Goal: Information Seeking & Learning: Learn about a topic

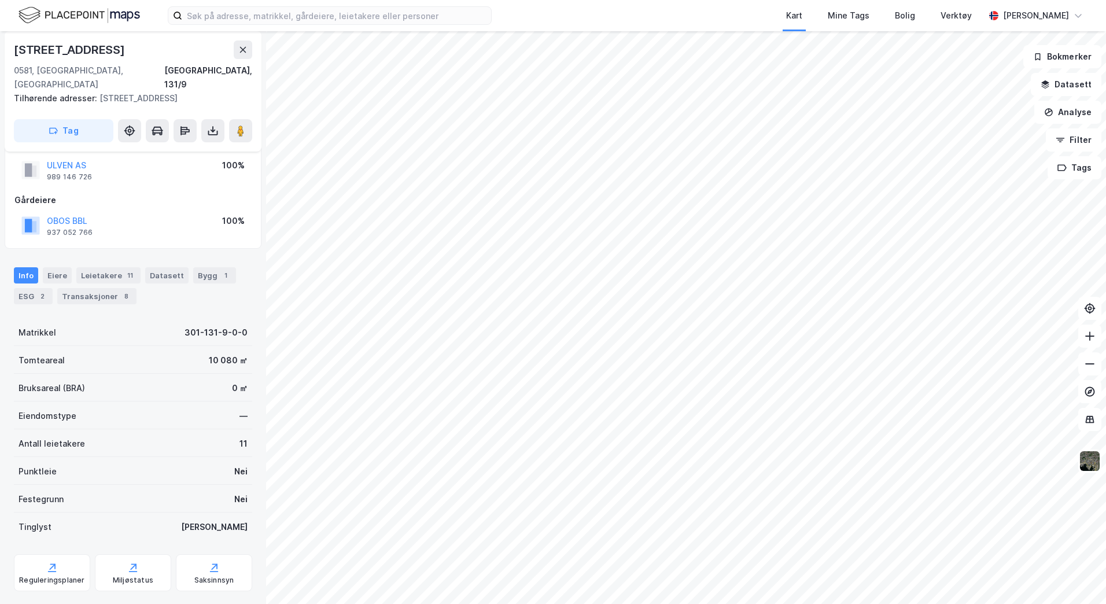
scroll to position [40, 0]
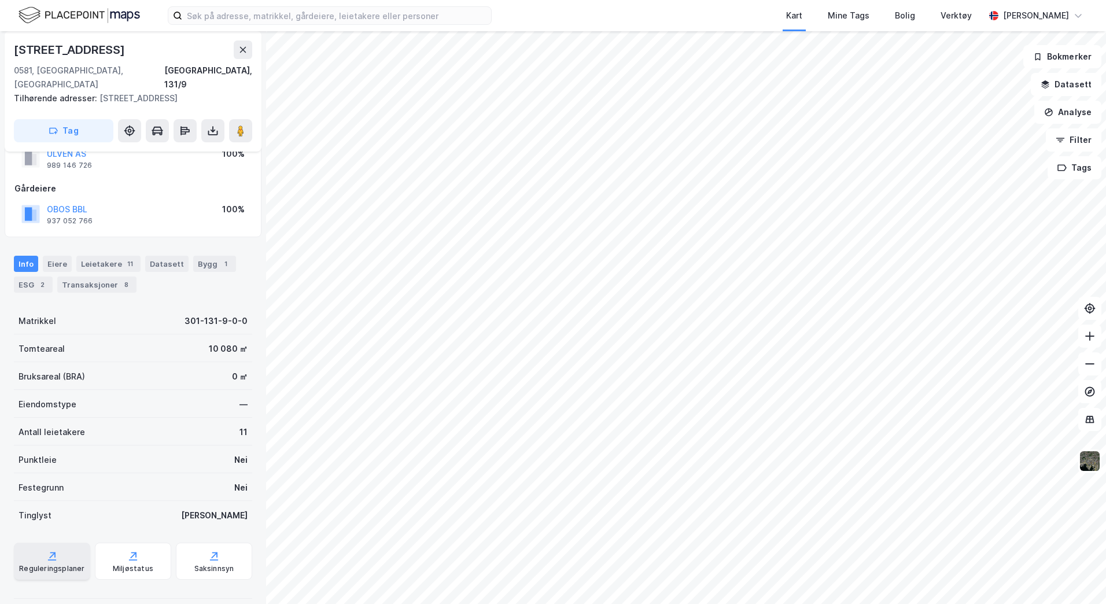
click at [54, 564] on div "Reguleringsplaner" at bounding box center [51, 568] width 65 height 9
click at [1063, 87] on button "Datasett" at bounding box center [1066, 84] width 71 height 23
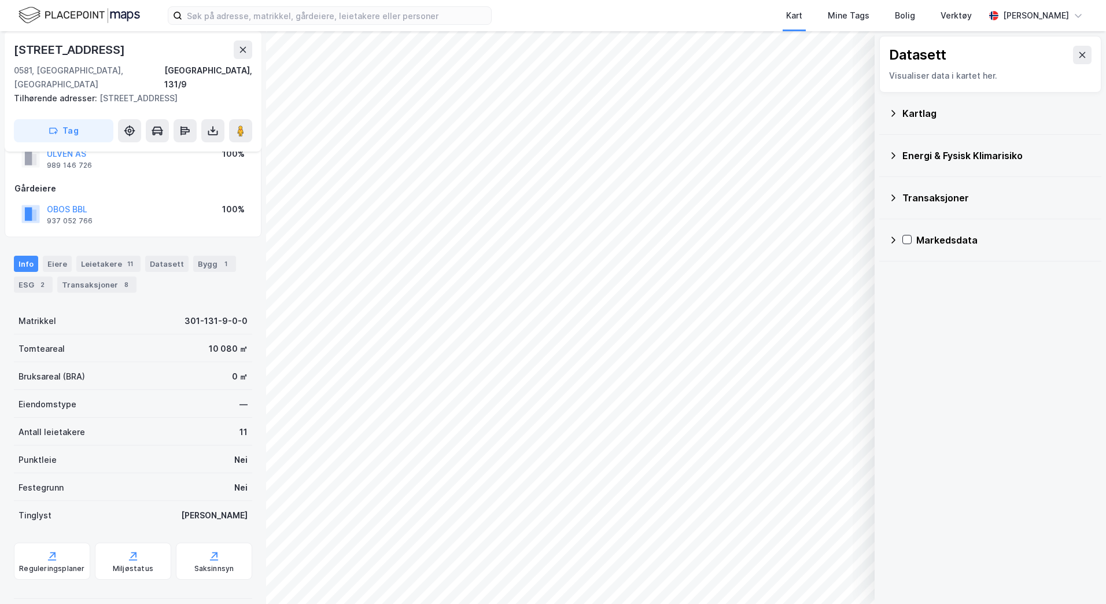
click at [888, 114] on div "Kartlag" at bounding box center [990, 114] width 222 height 42
click at [891, 112] on icon at bounding box center [893, 113] width 9 height 9
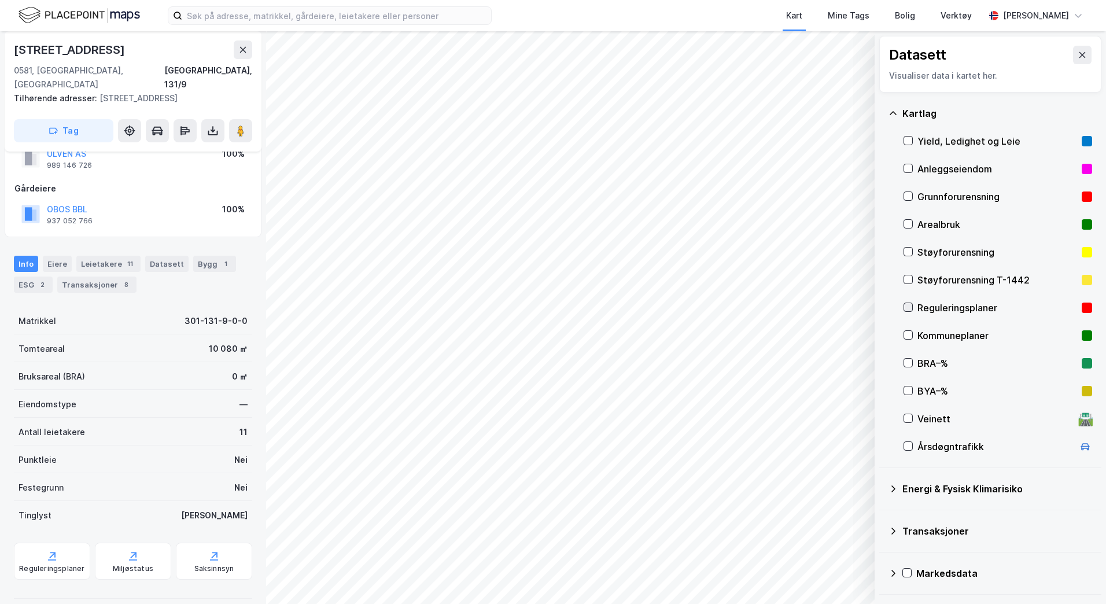
click at [910, 304] on icon at bounding box center [908, 307] width 8 height 8
click at [1078, 51] on icon at bounding box center [1082, 54] width 9 height 9
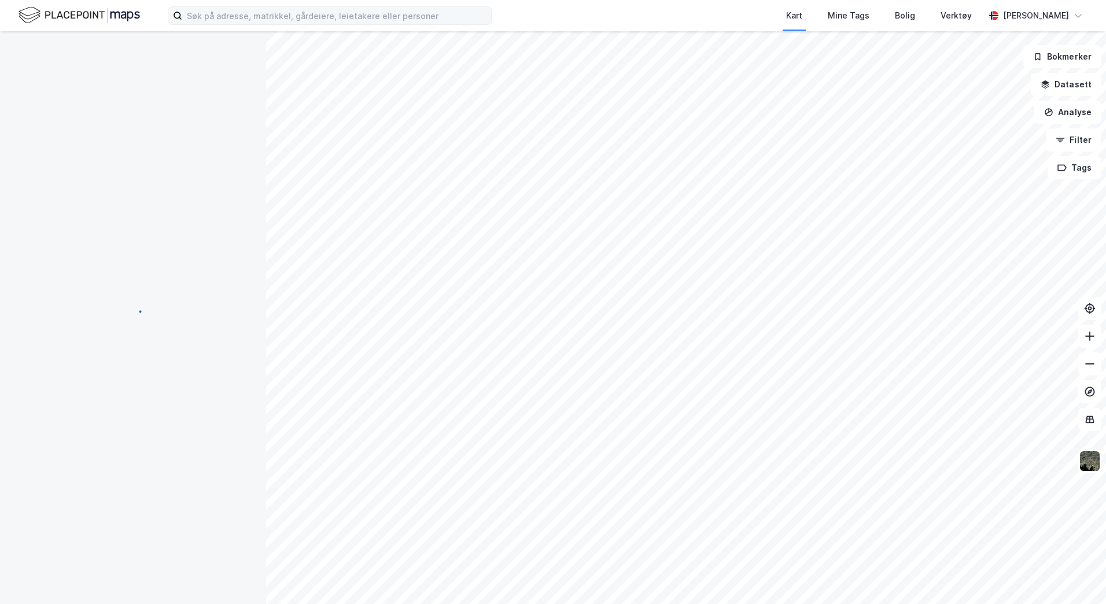
scroll to position [0, 0]
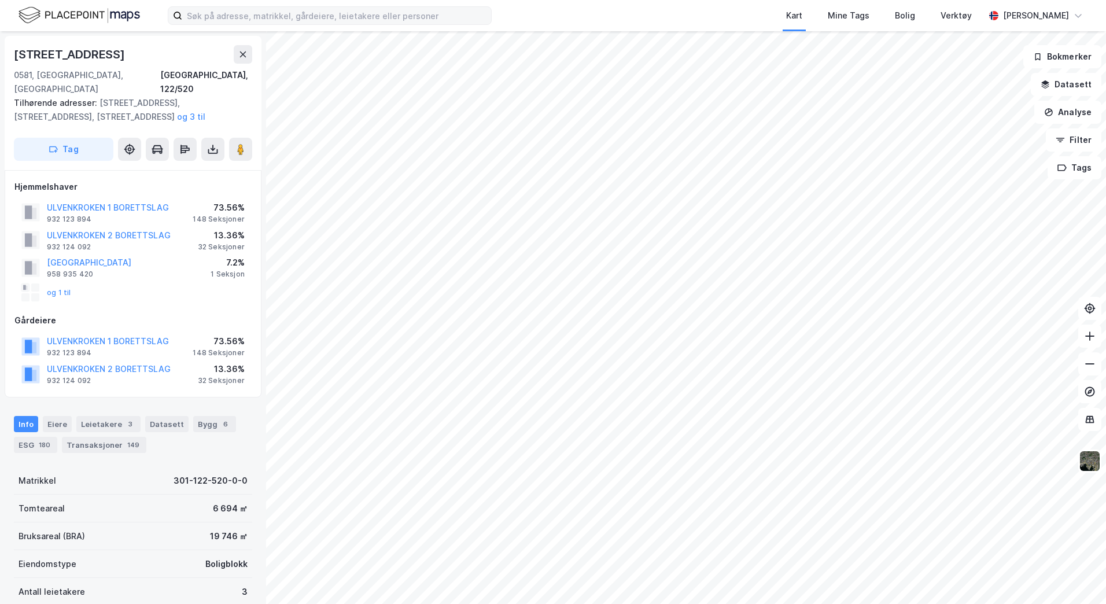
scroll to position [40, 0]
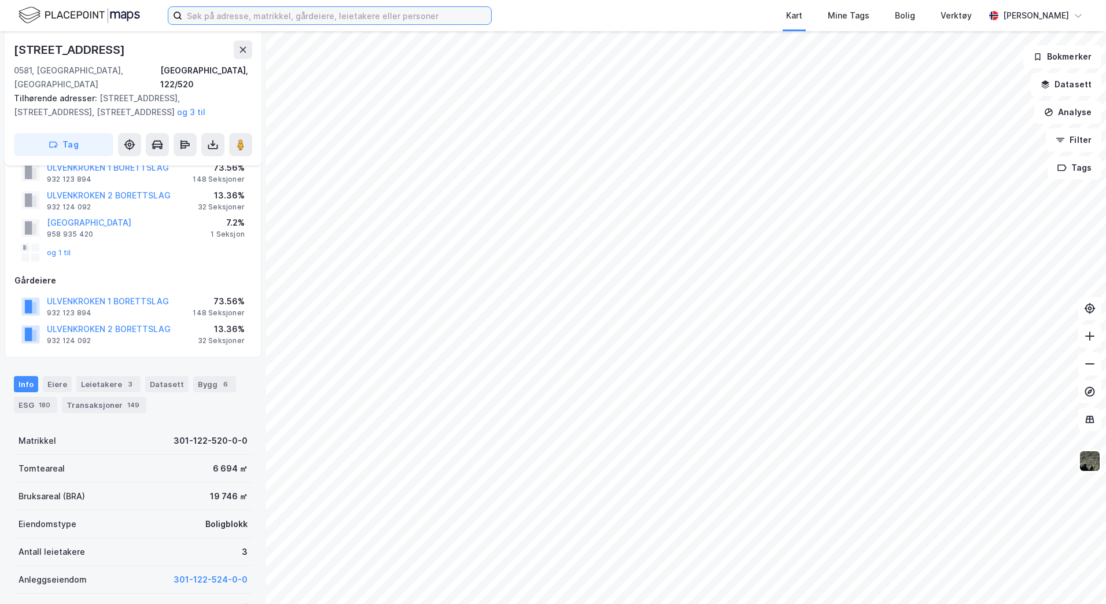
click at [234, 11] on input at bounding box center [336, 15] width 309 height 17
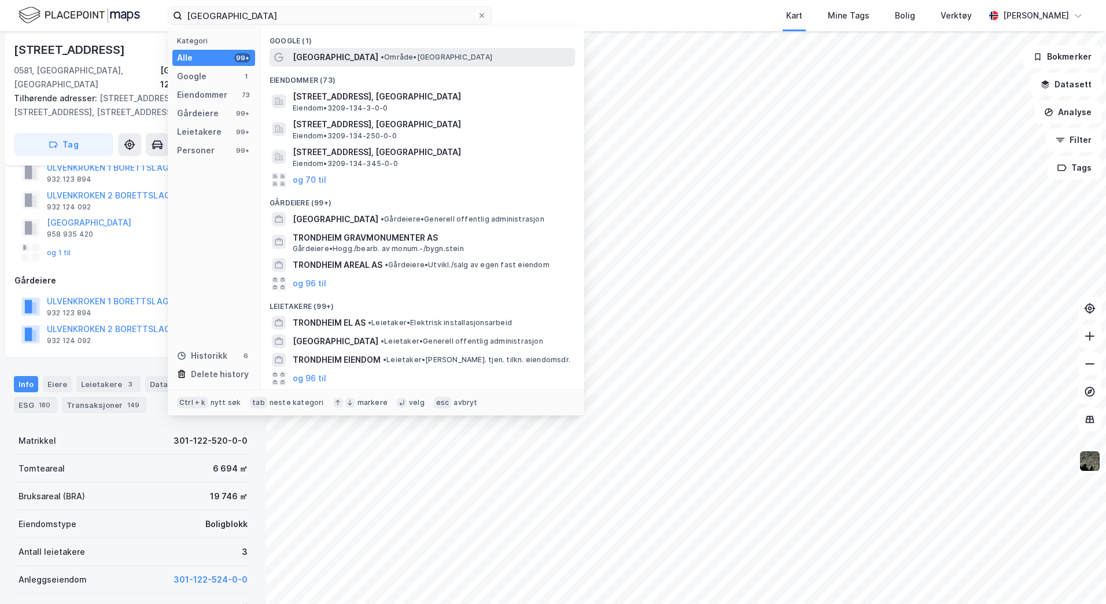
click at [381, 61] on span "• Område • [GEOGRAPHIC_DATA]" at bounding box center [437, 57] width 112 height 9
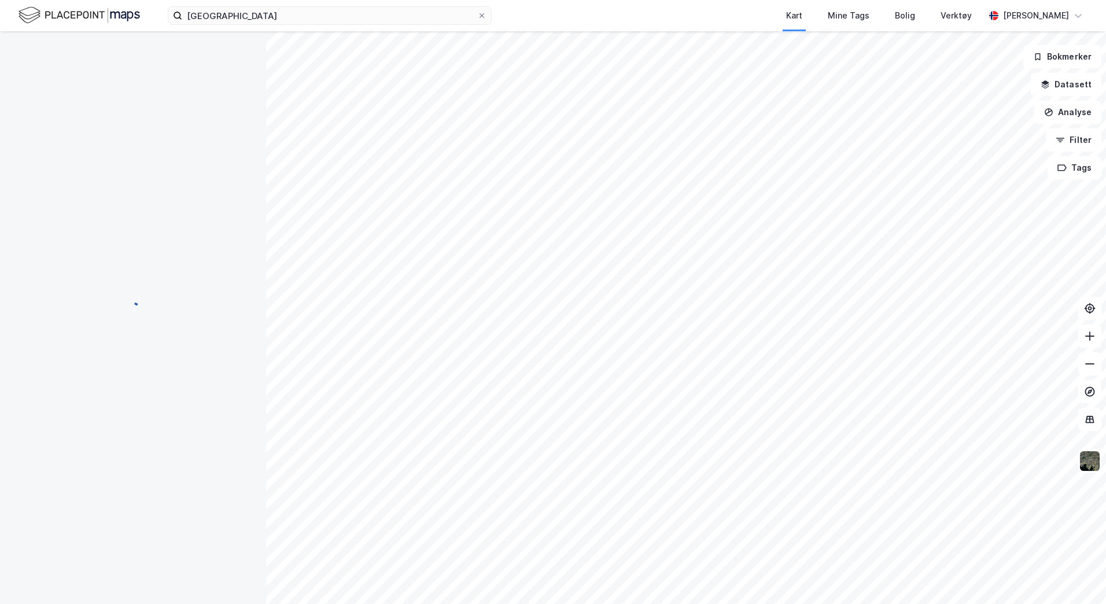
scroll to position [40, 0]
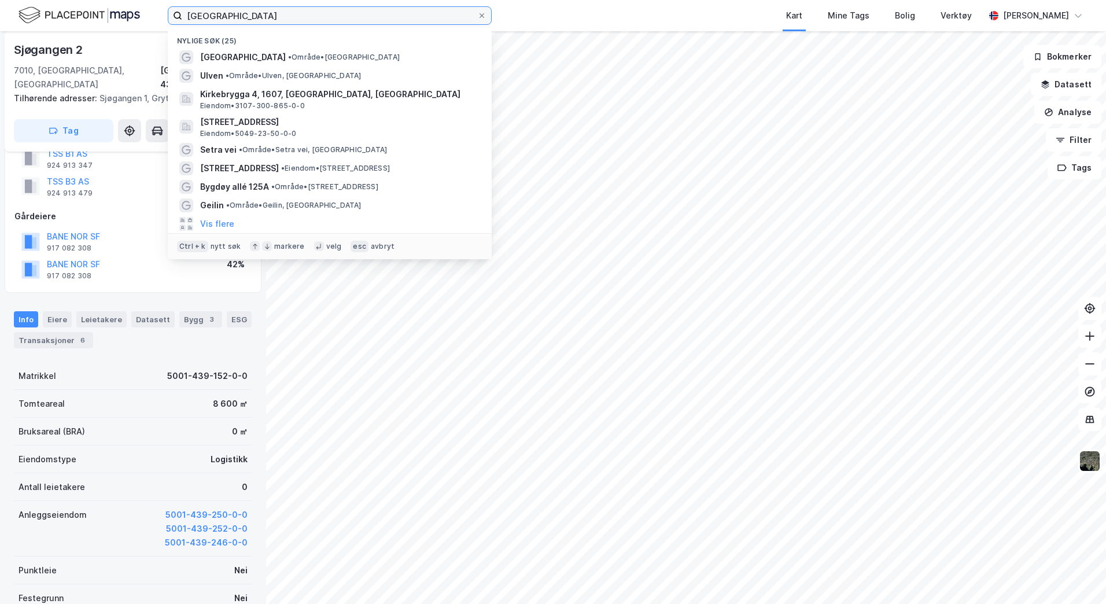
drag, startPoint x: 246, startPoint y: 21, endPoint x: 86, endPoint y: 14, distance: 160.4
click at [86, 15] on div "Trondheim Nylige søk (25) [GEOGRAPHIC_DATA] • Område • Trondheim Ulven • Område…" at bounding box center [553, 15] width 1106 height 31
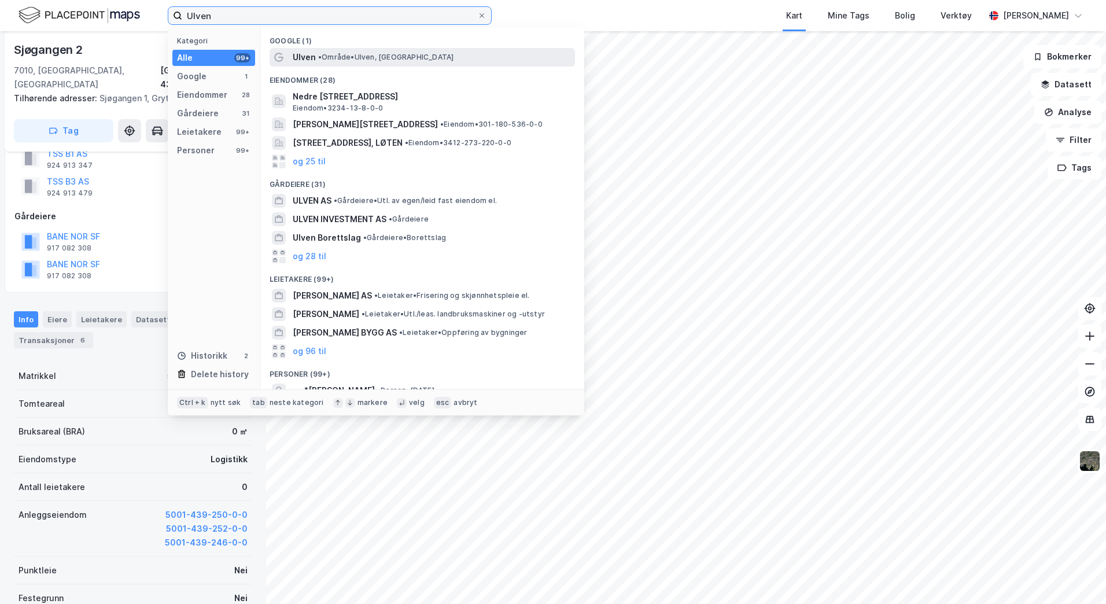
type input "Ulven"
click at [378, 59] on span "• Område • [GEOGRAPHIC_DATA], [GEOGRAPHIC_DATA]" at bounding box center [385, 57] width 135 height 9
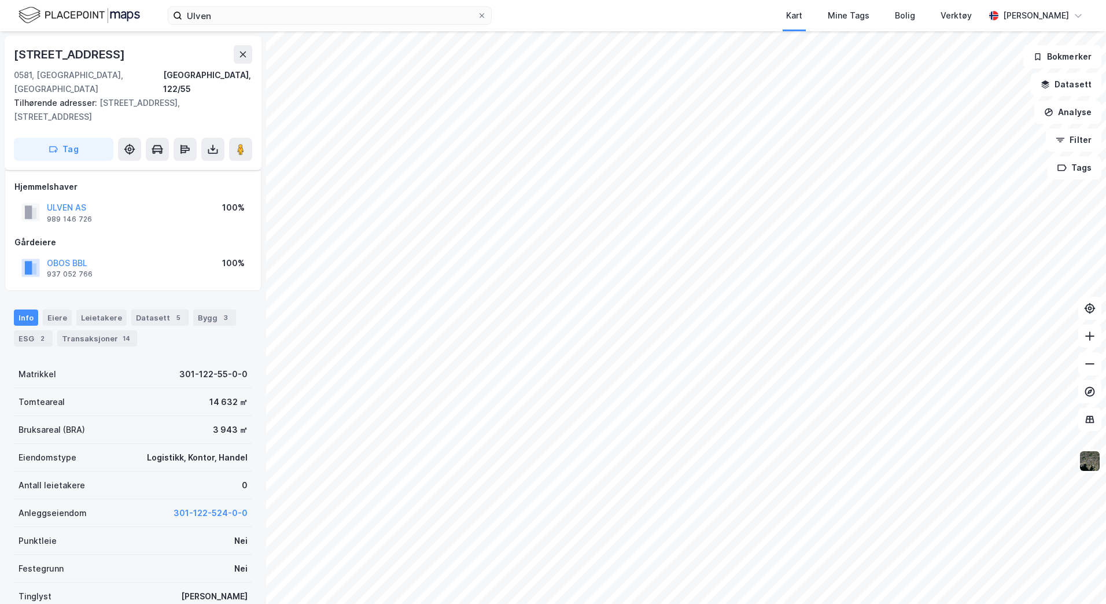
scroll to position [40, 0]
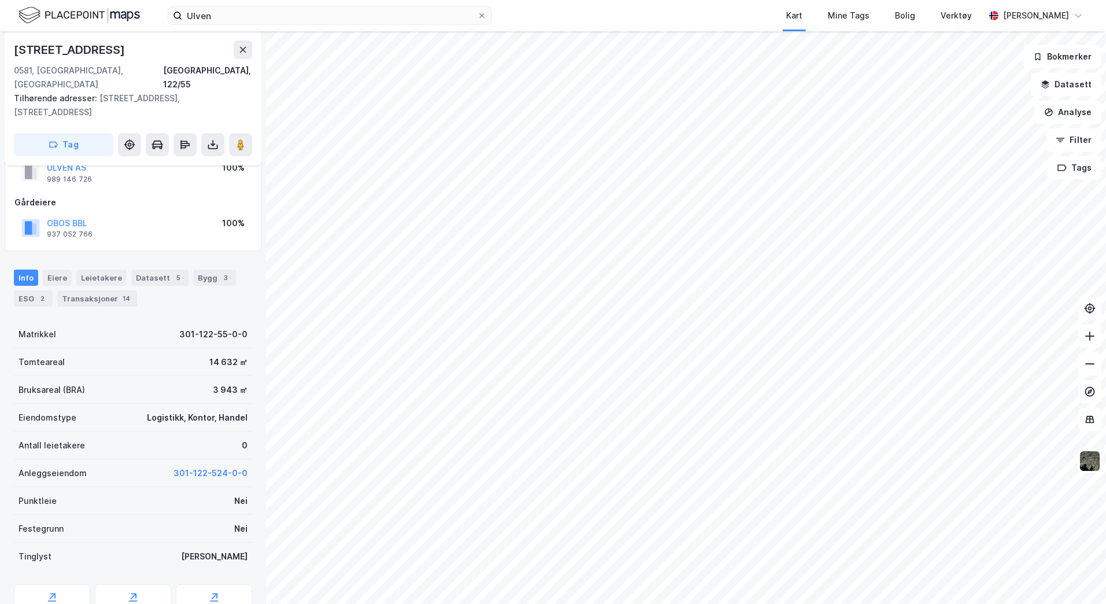
click at [316, 351] on div "[STREET_ADDRESS], 122/55 Tilhørende adresser: [STREET_ADDRESS], [STREET_ADDRESS…" at bounding box center [553, 317] width 1106 height 573
click at [242, 133] on button at bounding box center [240, 144] width 23 height 23
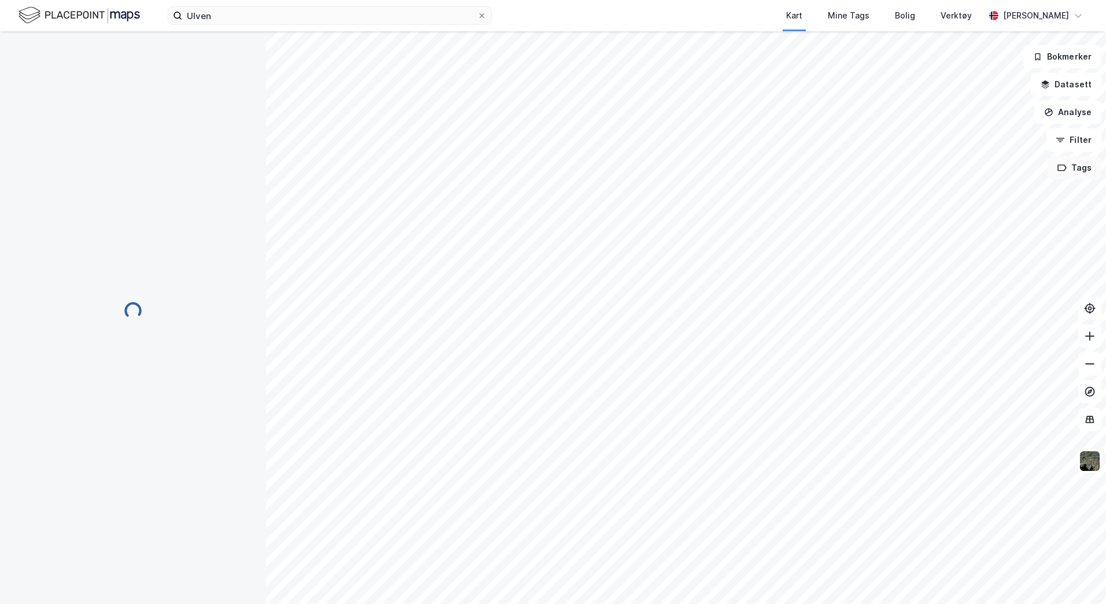
scroll to position [1, 0]
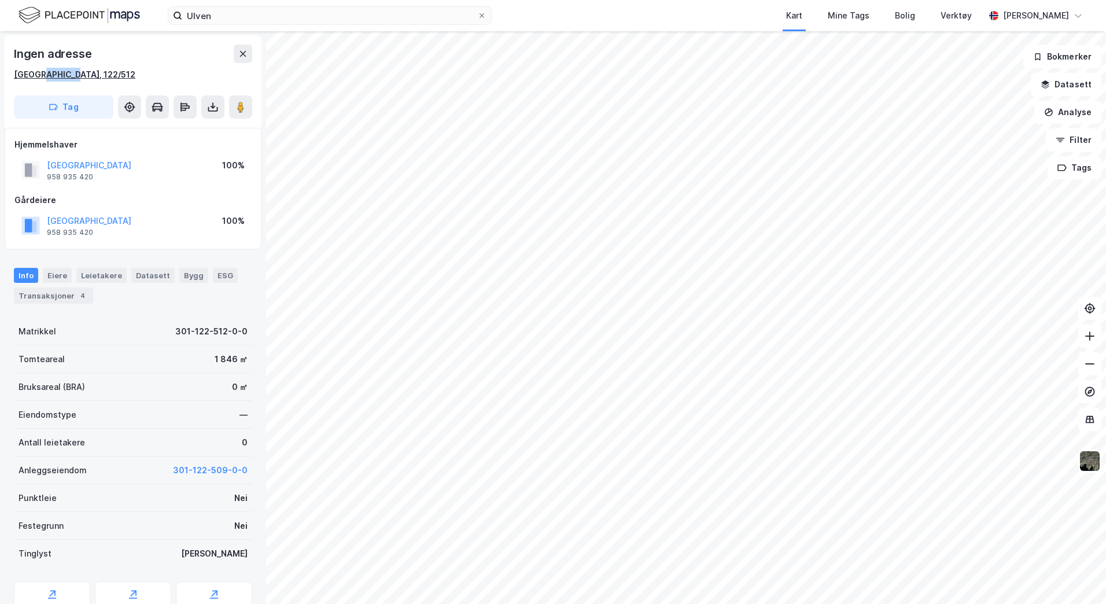
drag, startPoint x: 75, startPoint y: 75, endPoint x: 36, endPoint y: 71, distance: 39.5
click at [36, 71] on div "[GEOGRAPHIC_DATA], 122/512" at bounding box center [133, 75] width 238 height 14
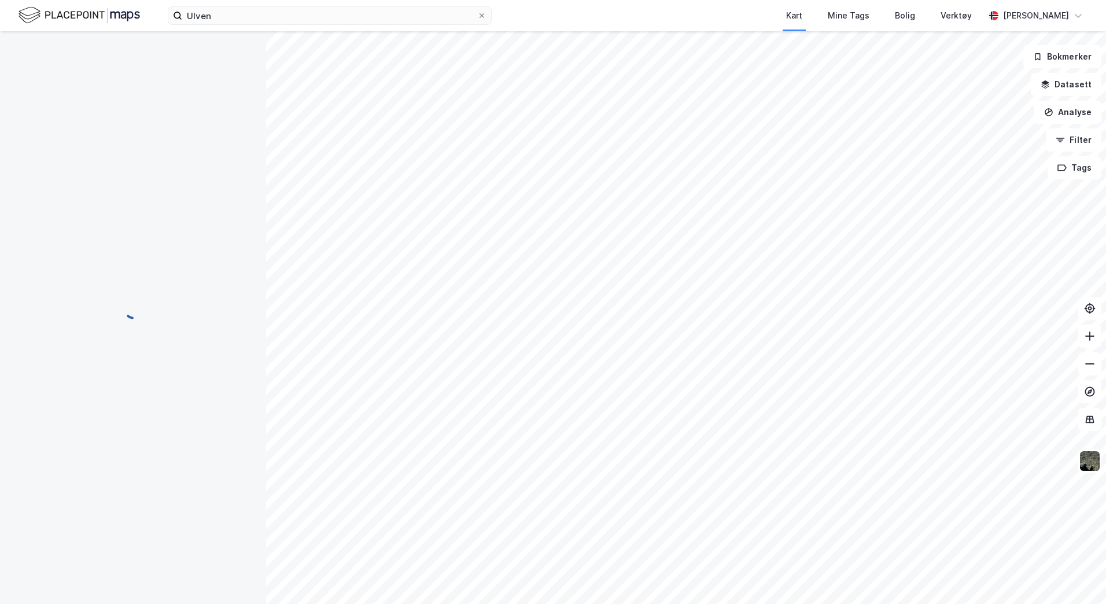
scroll to position [1, 0]
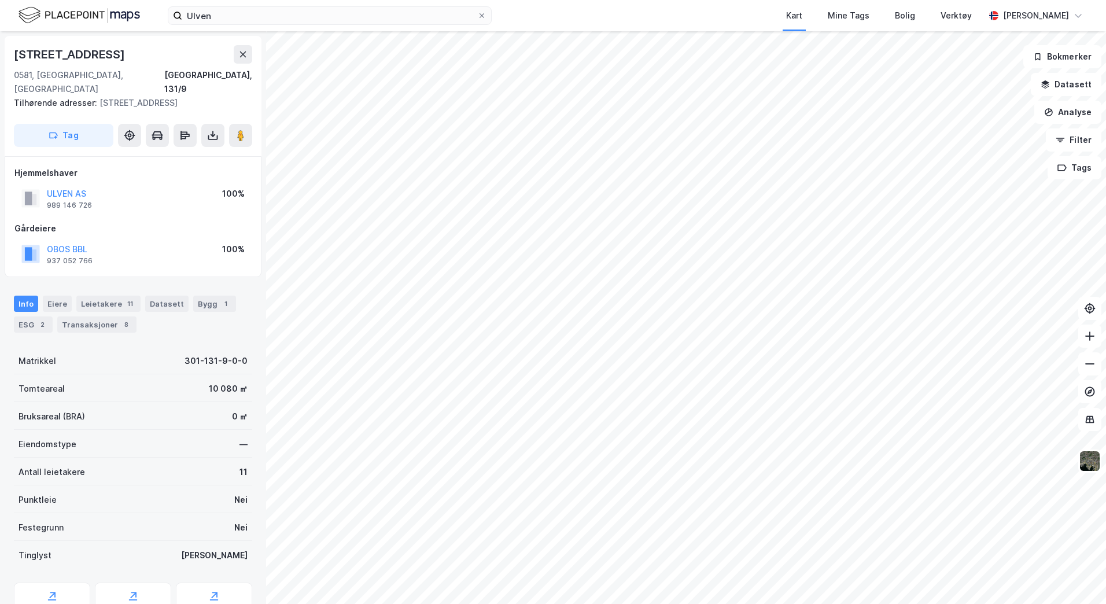
scroll to position [1, 0]
drag, startPoint x: 205, startPoint y: 75, endPoint x: 252, endPoint y: 75, distance: 46.9
click at [252, 75] on div "[GEOGRAPHIC_DATA], 131/9" at bounding box center [133, 82] width 238 height 28
copy div "[GEOGRAPHIC_DATA], 131/9"
